Goal: Entertainment & Leisure: Consume media (video, audio)

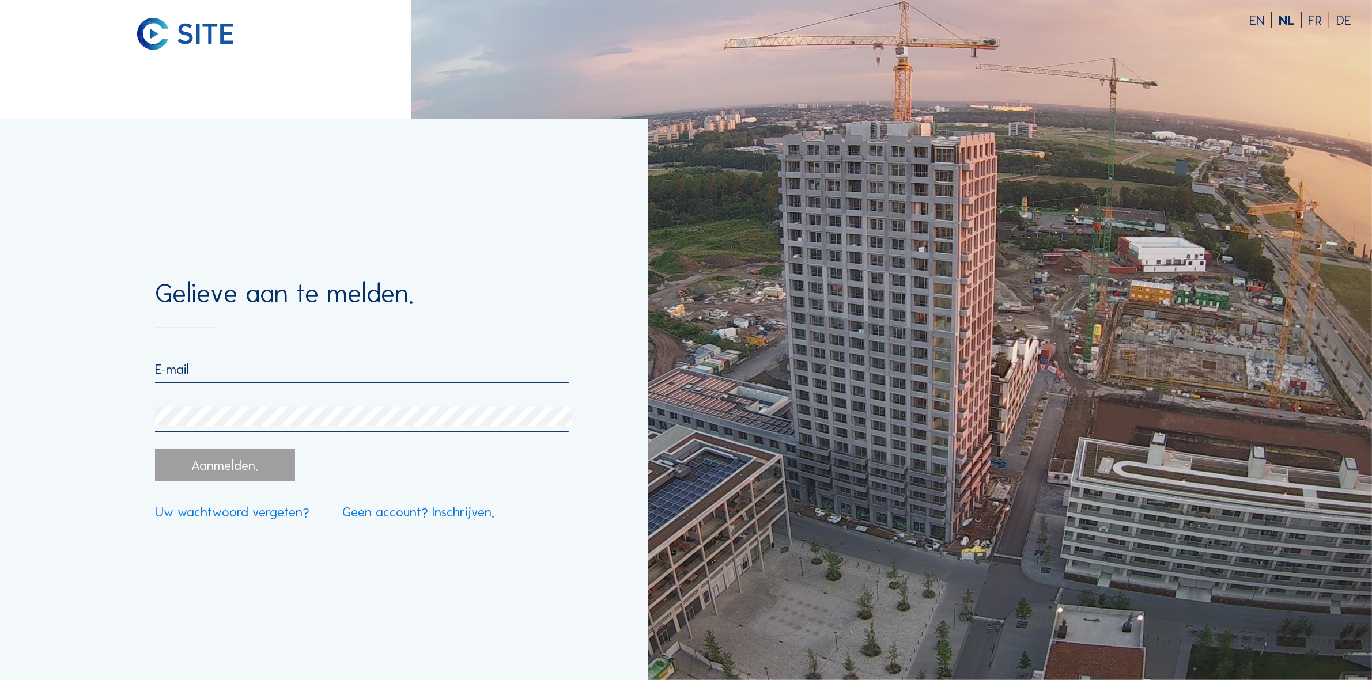
type input "[PERSON_NAME][EMAIL_ADDRESS][DOMAIN_NAME]"
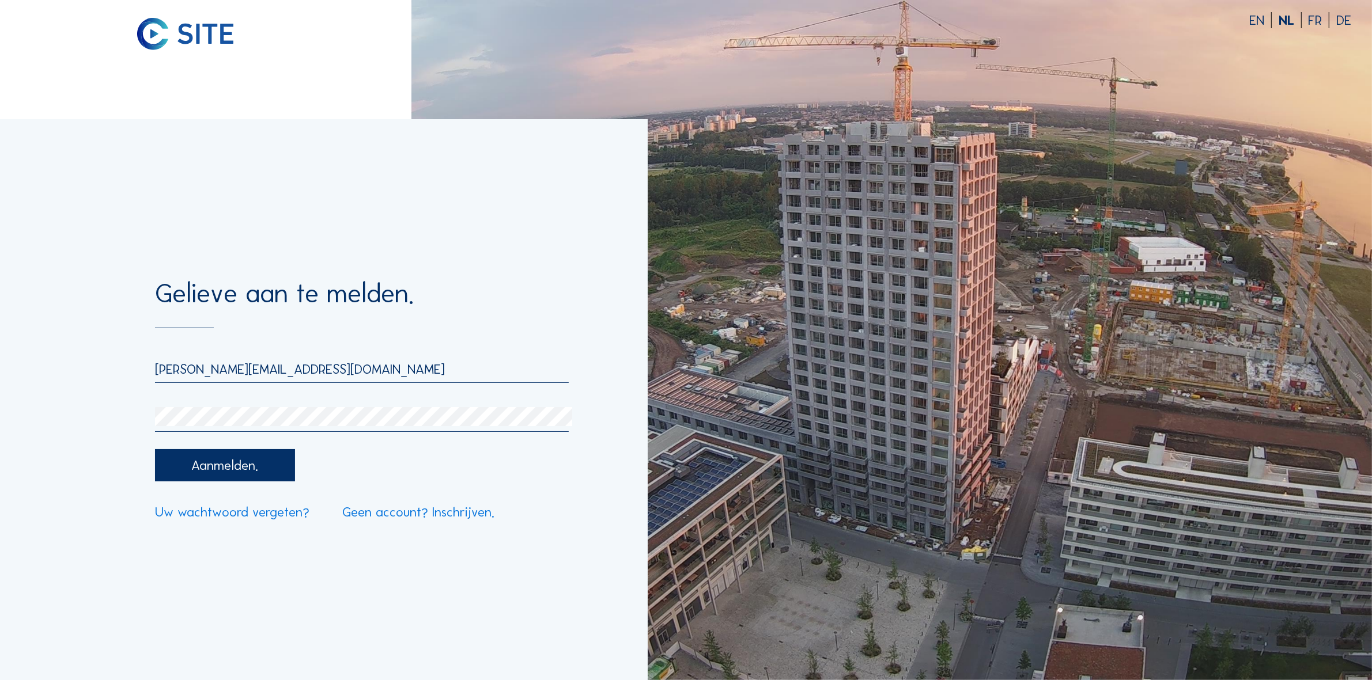
drag, startPoint x: 203, startPoint y: 474, endPoint x: 222, endPoint y: 458, distance: 24.9
click at [203, 474] on div "Aanmelden." at bounding box center [225, 465] width 140 height 32
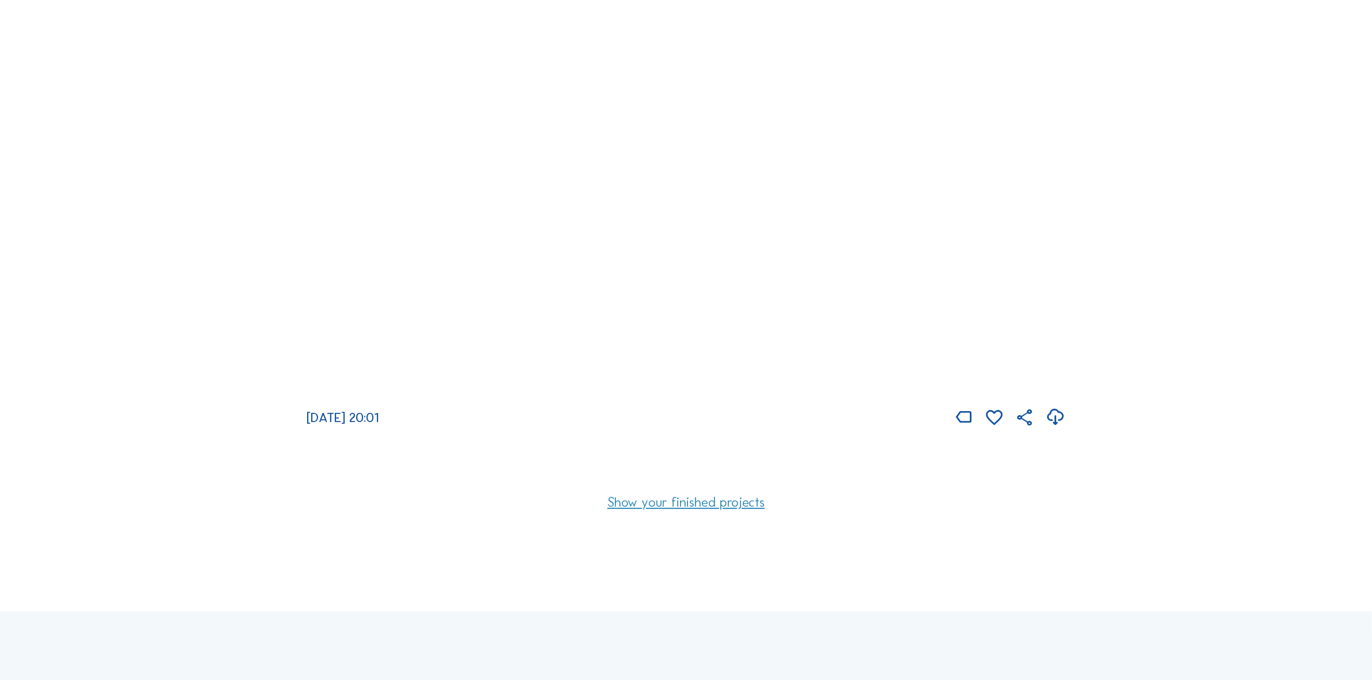
scroll to position [72, 0]
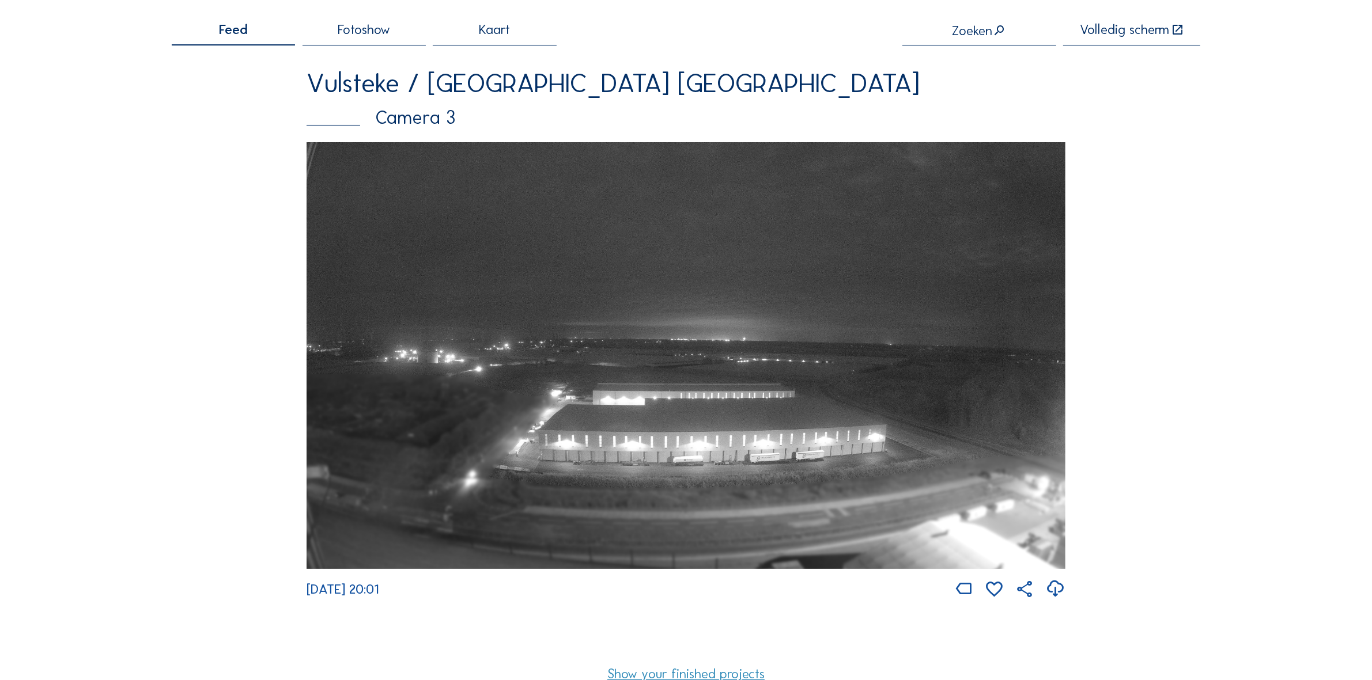
click at [647, 421] on img at bounding box center [686, 355] width 759 height 427
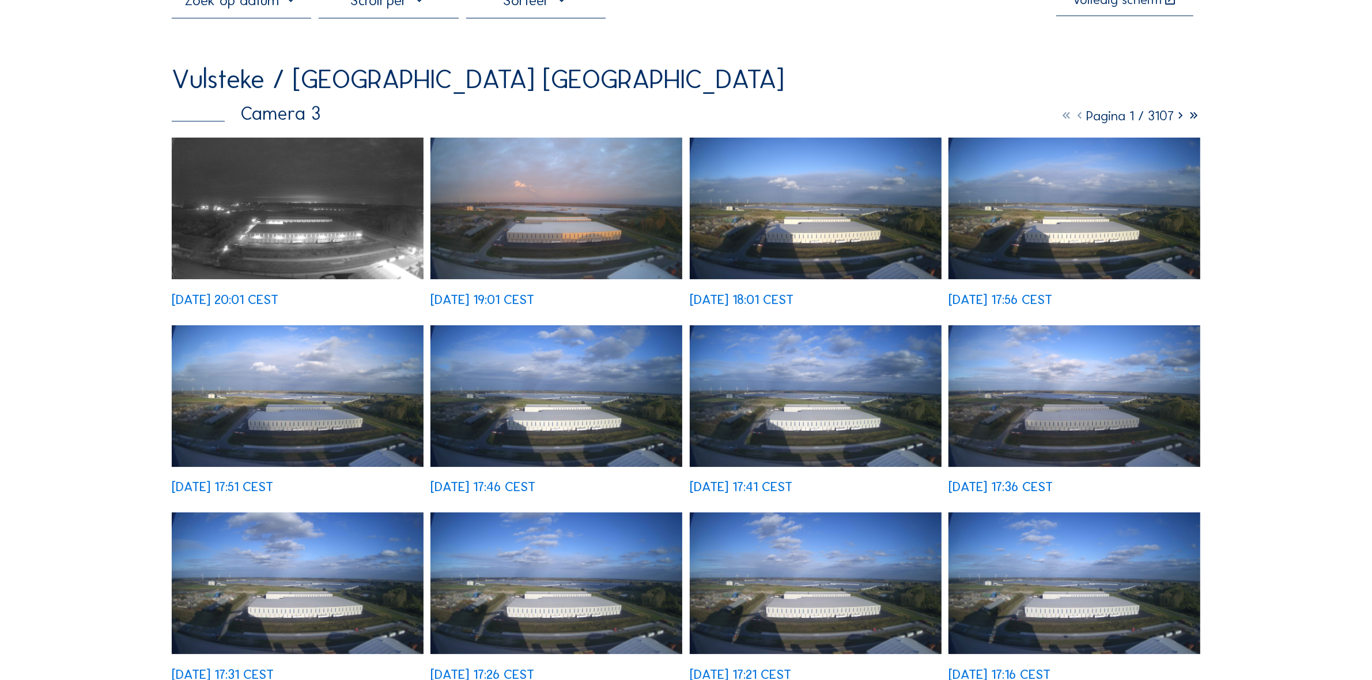
scroll to position [216, 0]
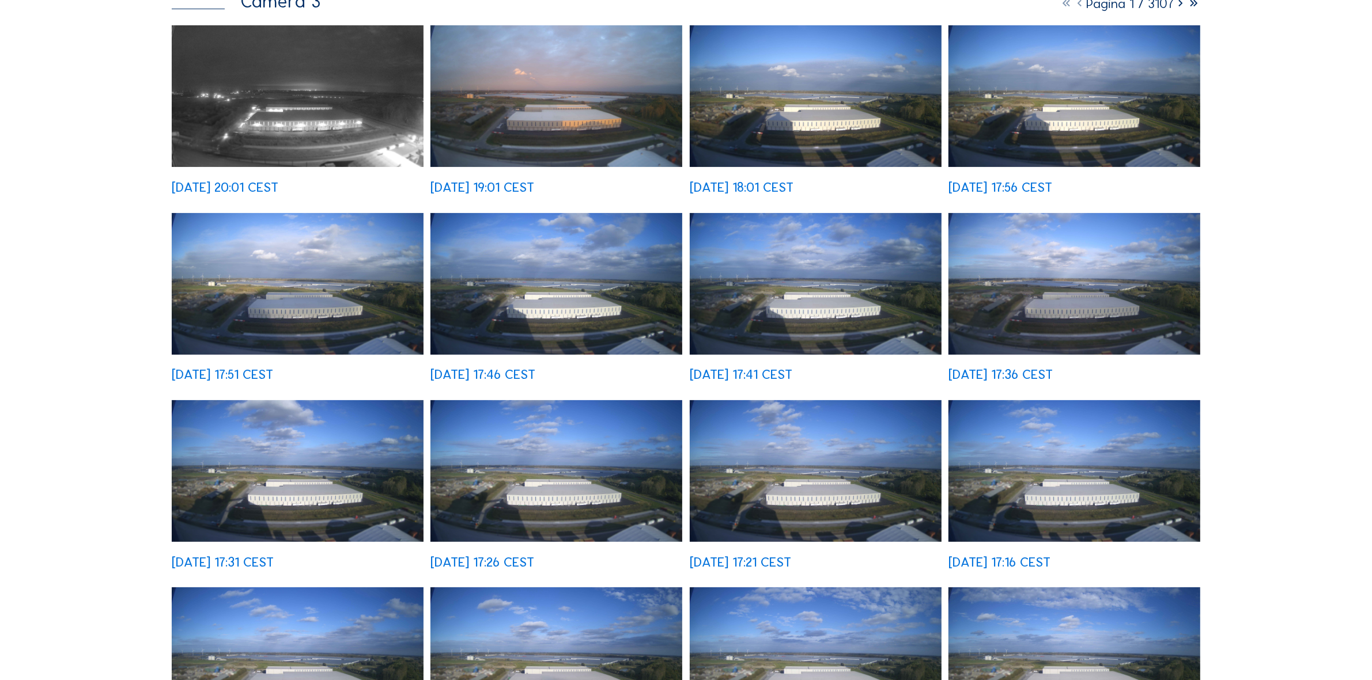
click at [825, 245] on img at bounding box center [816, 284] width 252 height 142
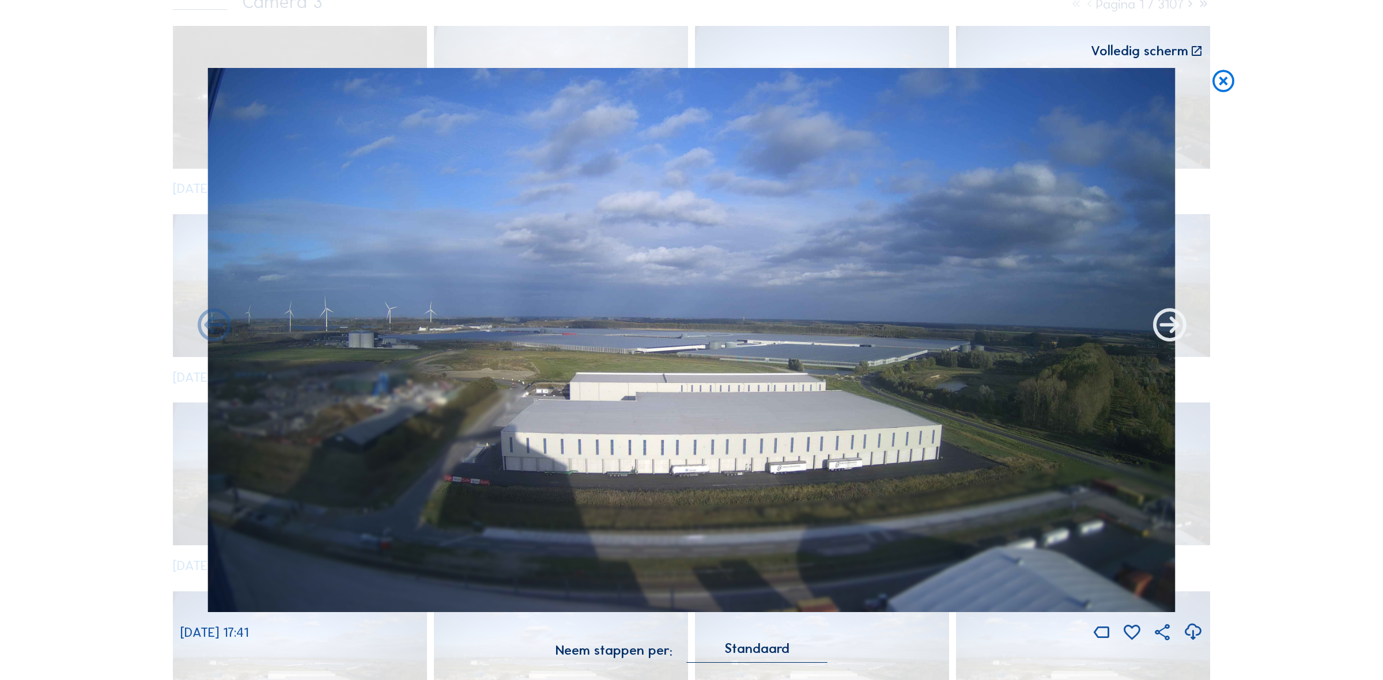
click at [1153, 339] on icon at bounding box center [1169, 327] width 40 height 40
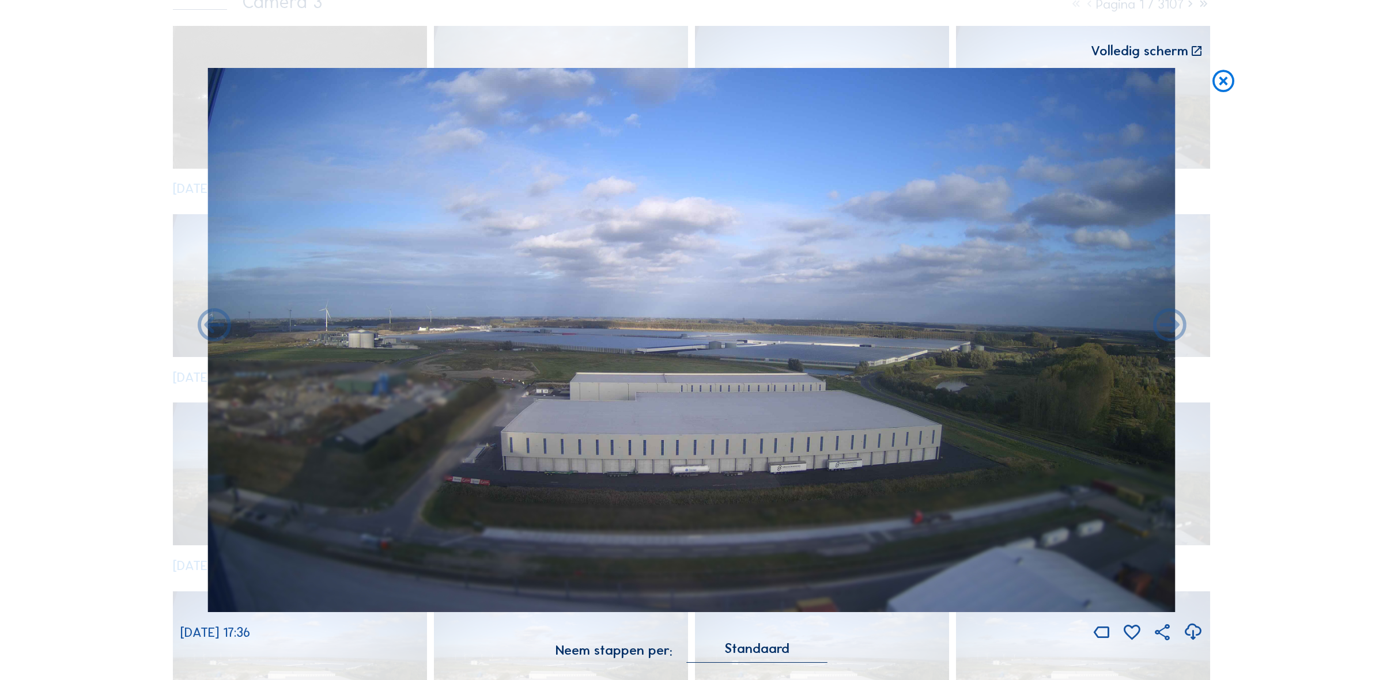
click at [1153, 339] on icon at bounding box center [1169, 327] width 40 height 40
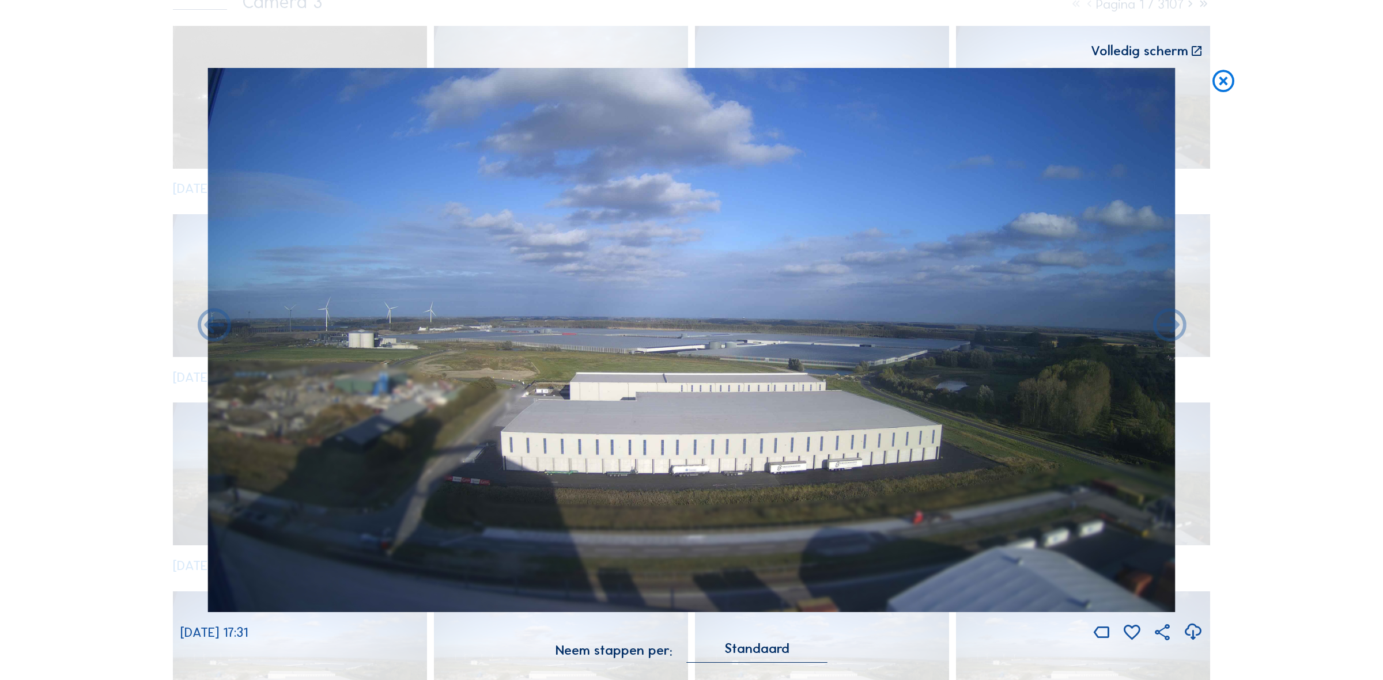
click at [1153, 339] on icon at bounding box center [1169, 327] width 40 height 40
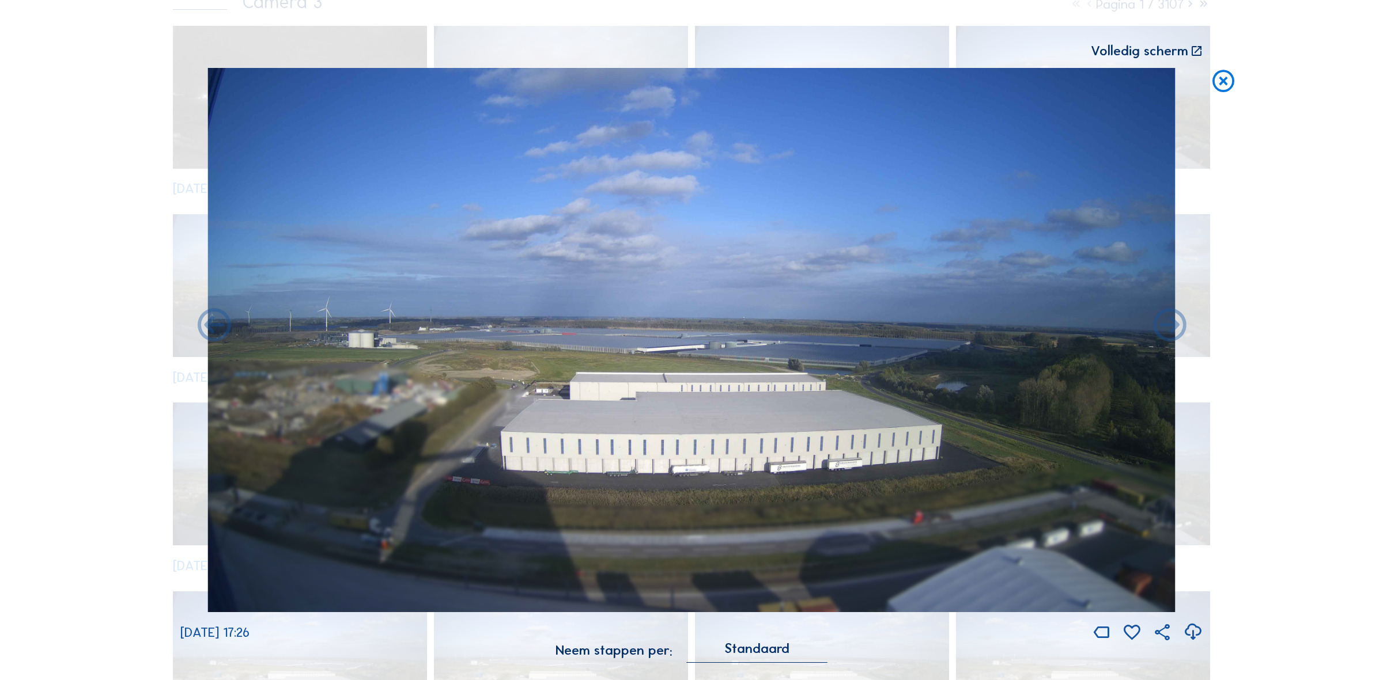
click at [1153, 339] on icon at bounding box center [1169, 327] width 40 height 40
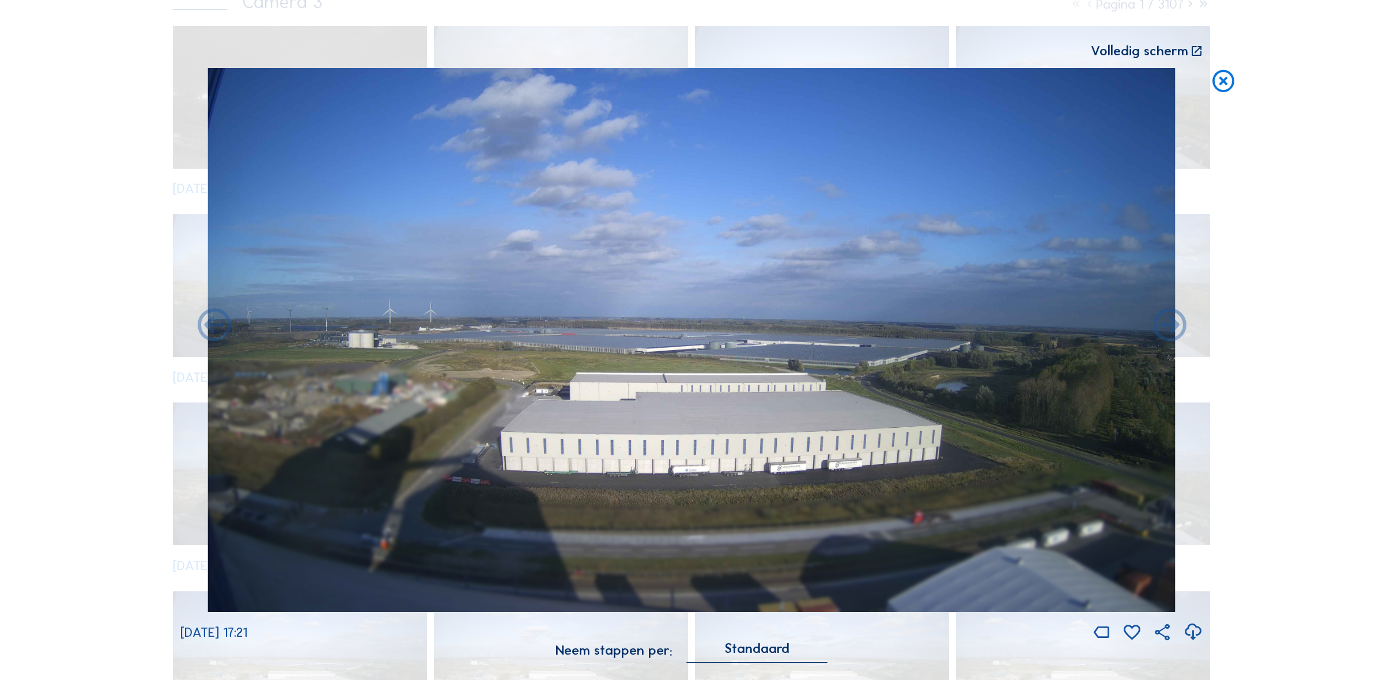
click at [1153, 339] on icon at bounding box center [1169, 327] width 40 height 40
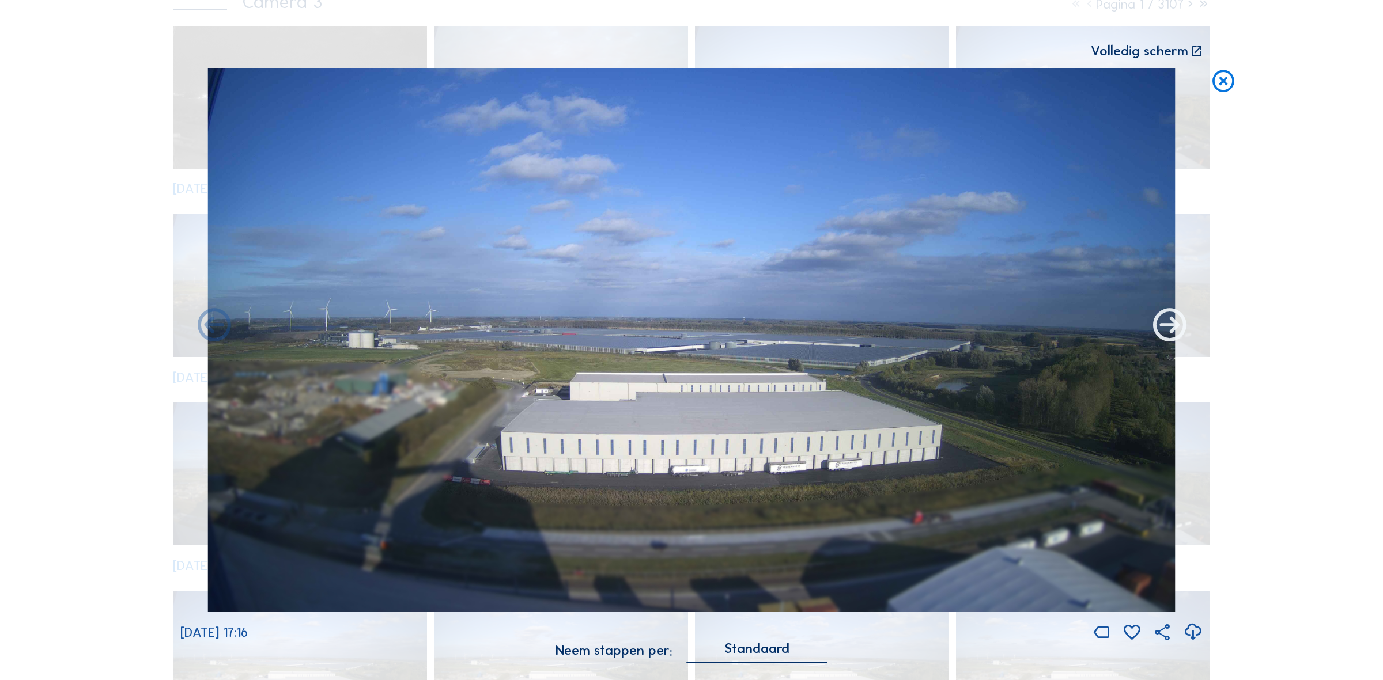
click at [1156, 338] on icon at bounding box center [1169, 327] width 40 height 40
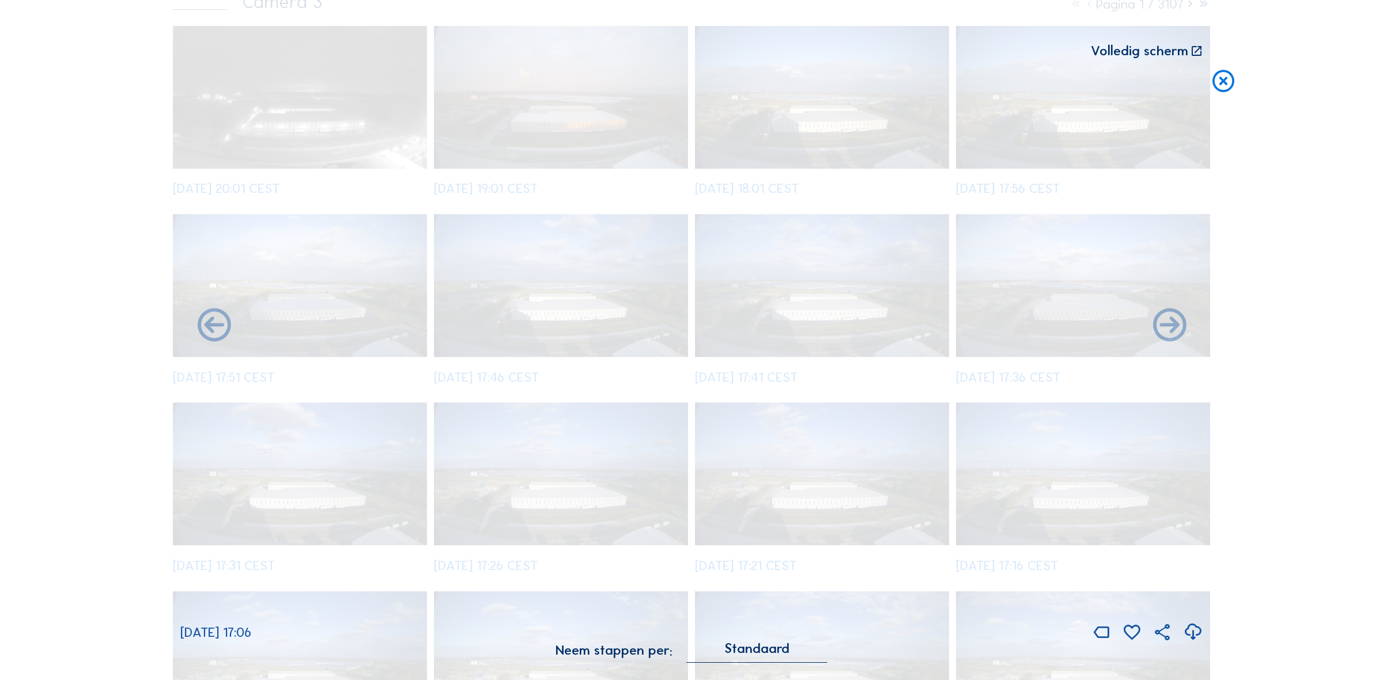
click at [1232, 80] on icon at bounding box center [1223, 81] width 27 height 27
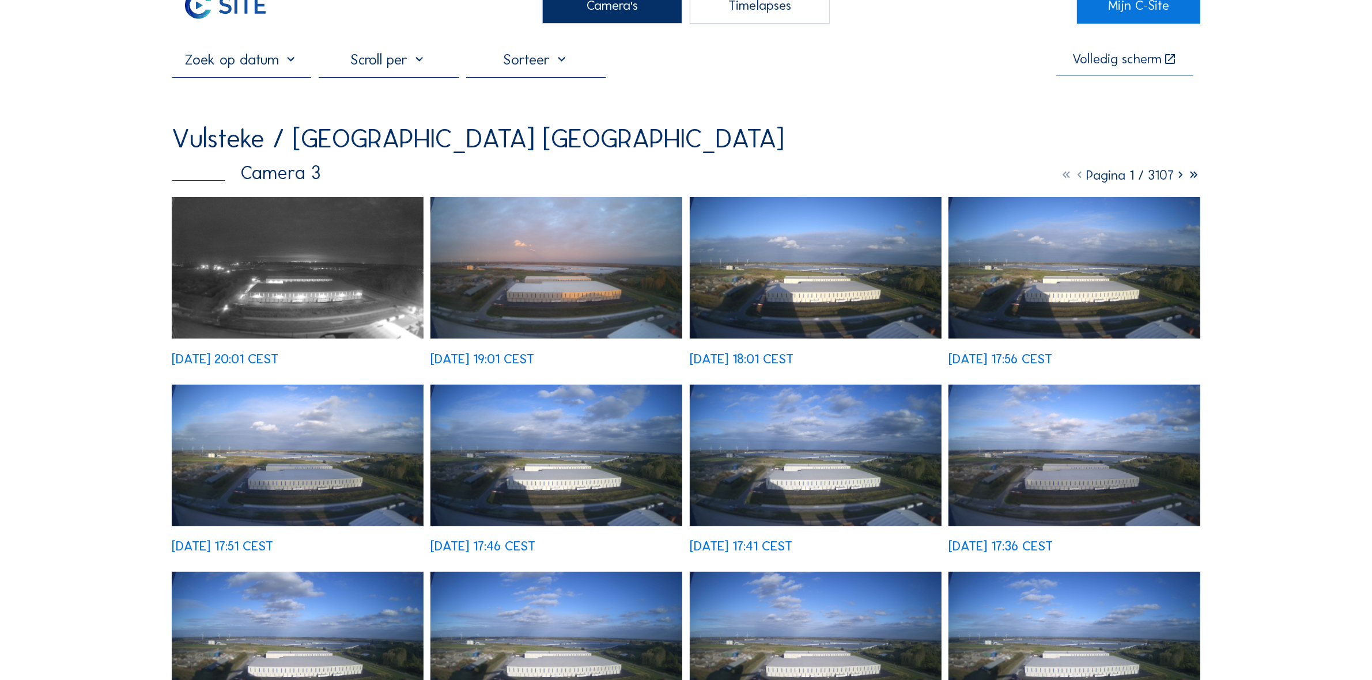
scroll to position [0, 0]
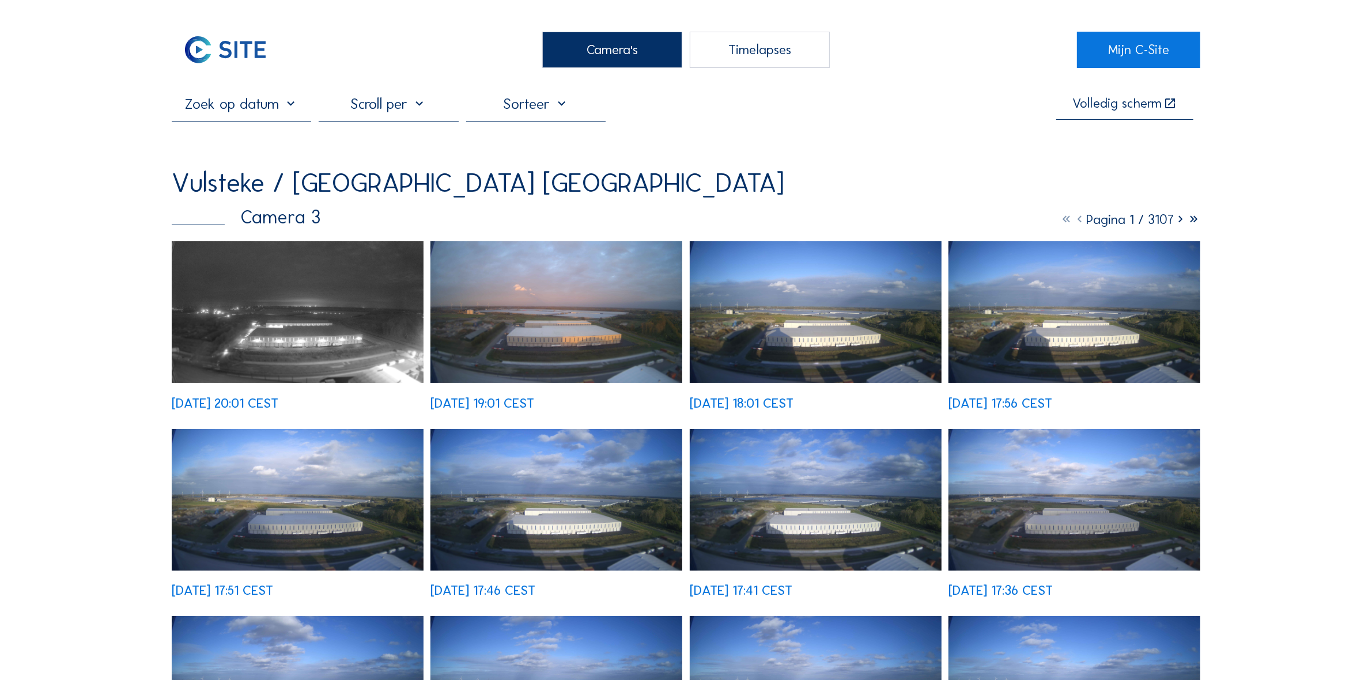
click at [745, 59] on div "Timelapses" at bounding box center [760, 50] width 140 height 36
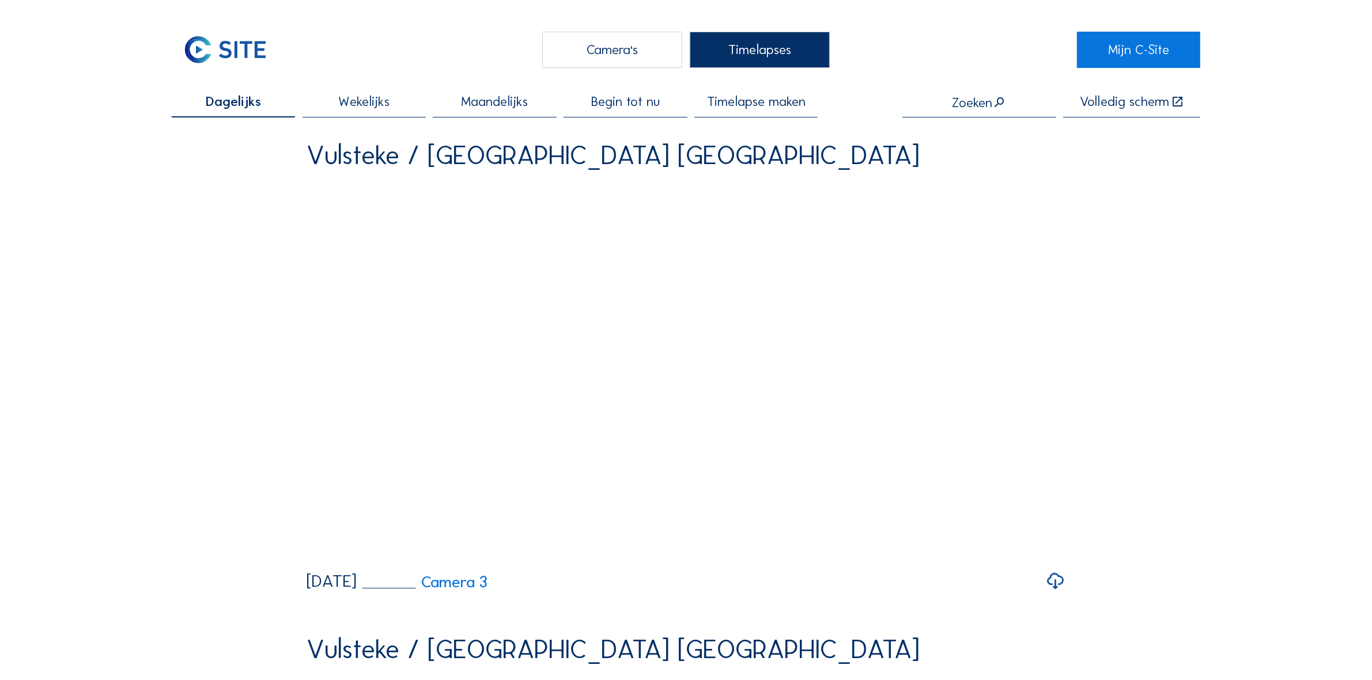
click at [637, 114] on div "Begin tot nu" at bounding box center [624, 106] width 123 height 22
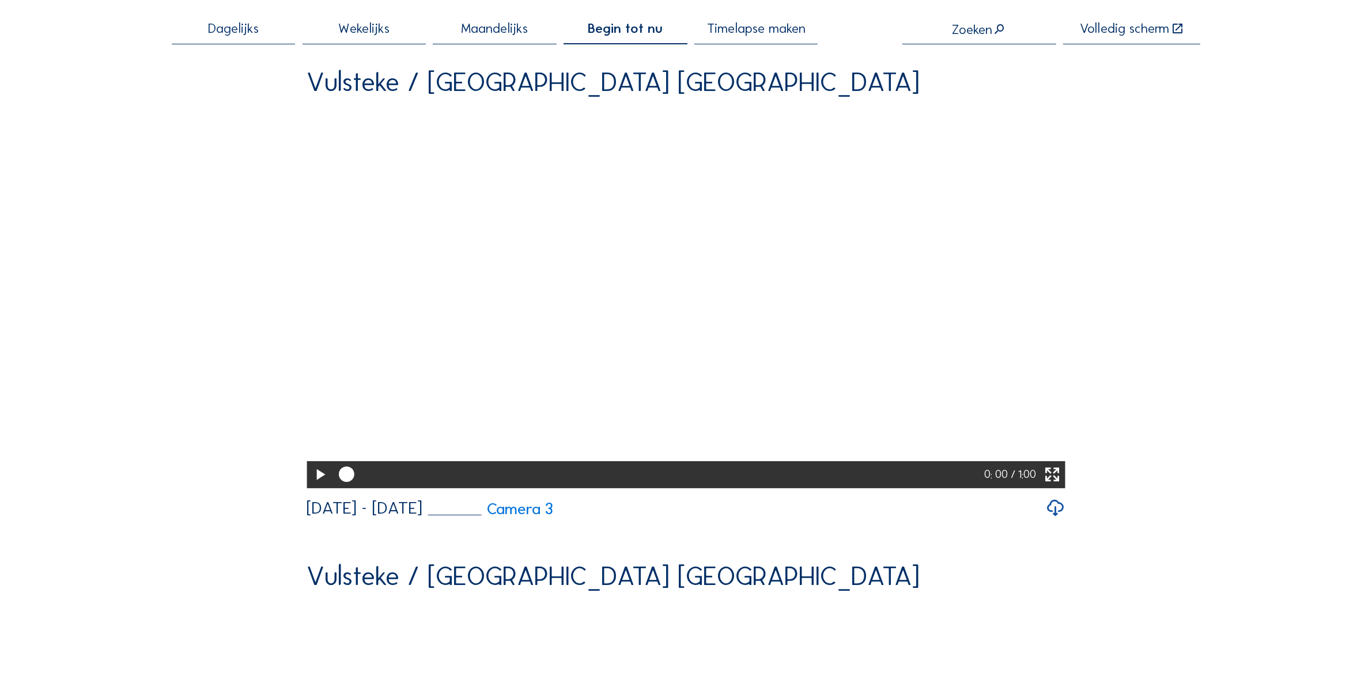
scroll to position [72, 0]
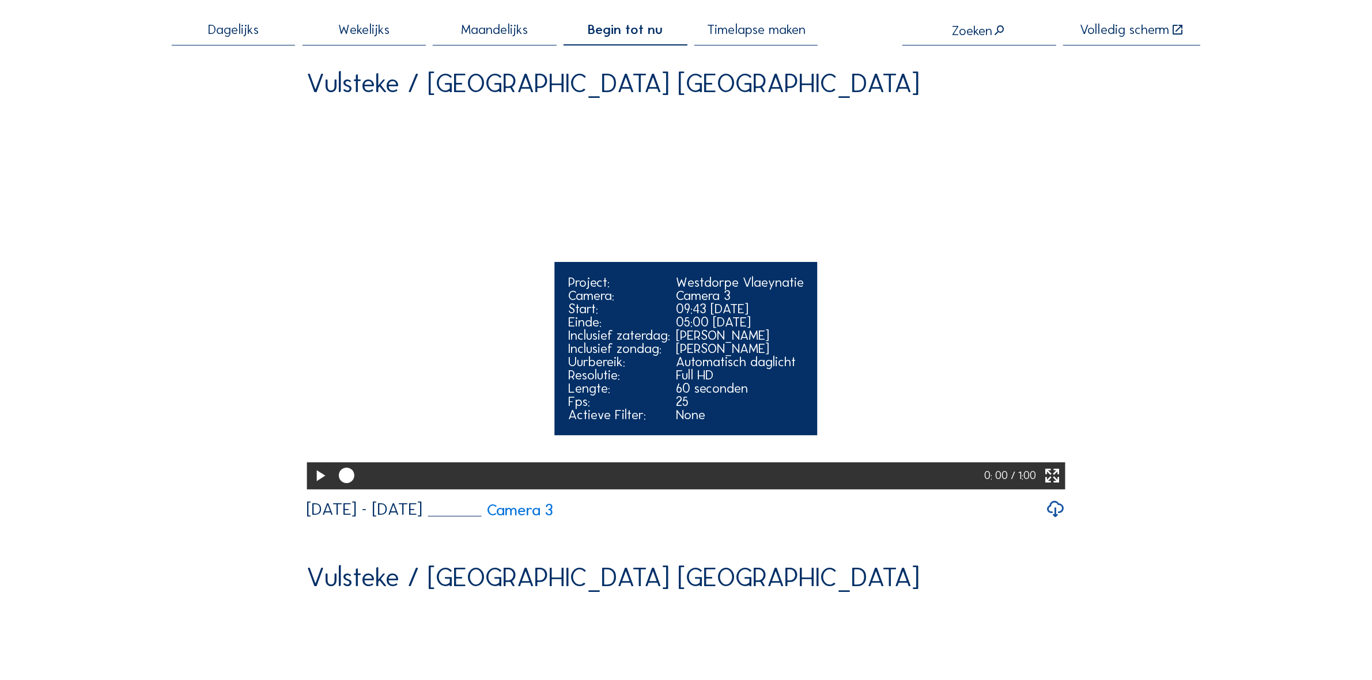
click at [323, 488] on icon at bounding box center [320, 476] width 18 height 23
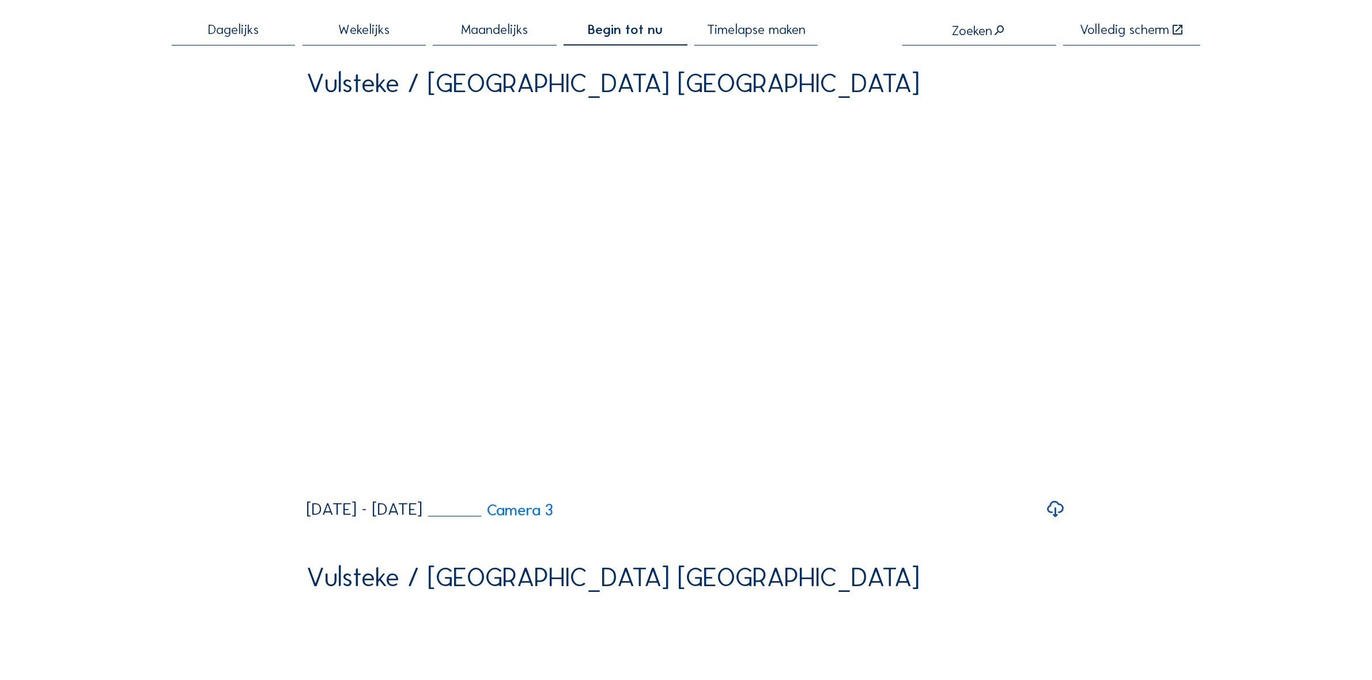
click at [1053, 522] on icon at bounding box center [1055, 510] width 20 height 24
